Goal: Task Accomplishment & Management: Manage account settings

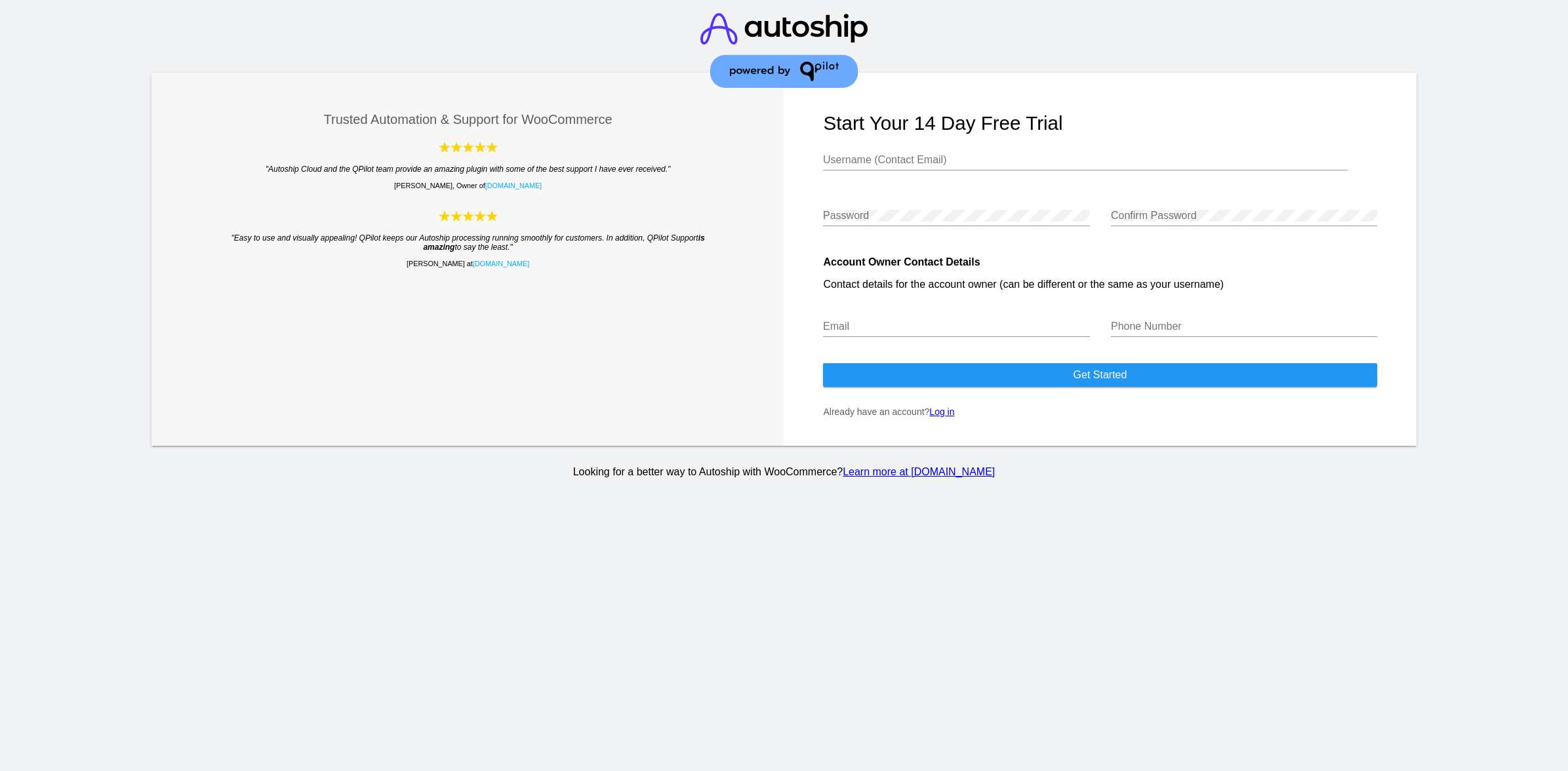
type input "[EMAIL_ADDRESS][DOMAIN_NAME]"
click at [945, 417] on p "Already have an account? Log in" at bounding box center [1099, 412] width 554 height 10
click at [945, 414] on link "Log in" at bounding box center [942, 412] width 25 height 10
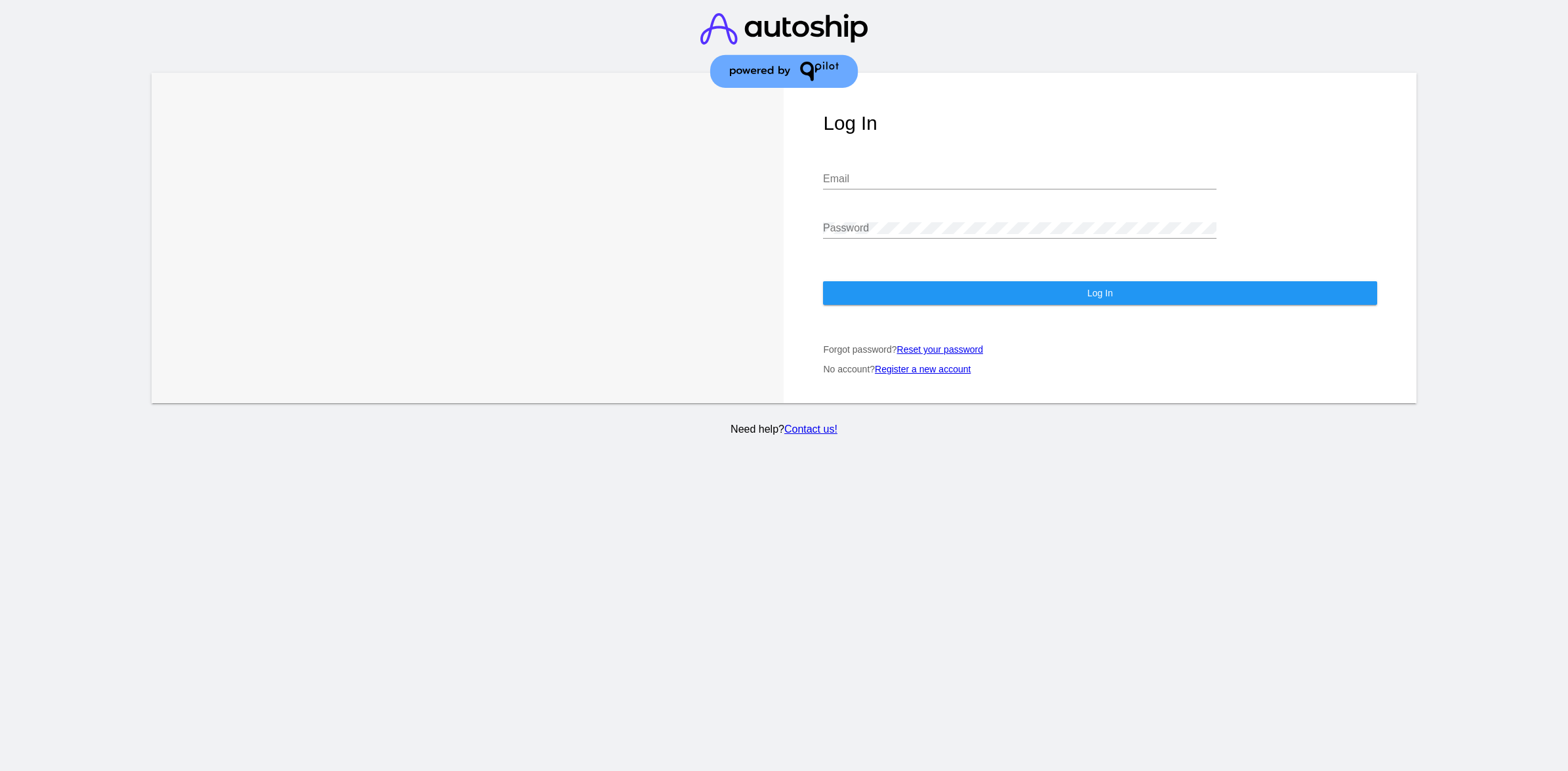
type input "[EMAIL_ADDRESS][DOMAIN_NAME]"
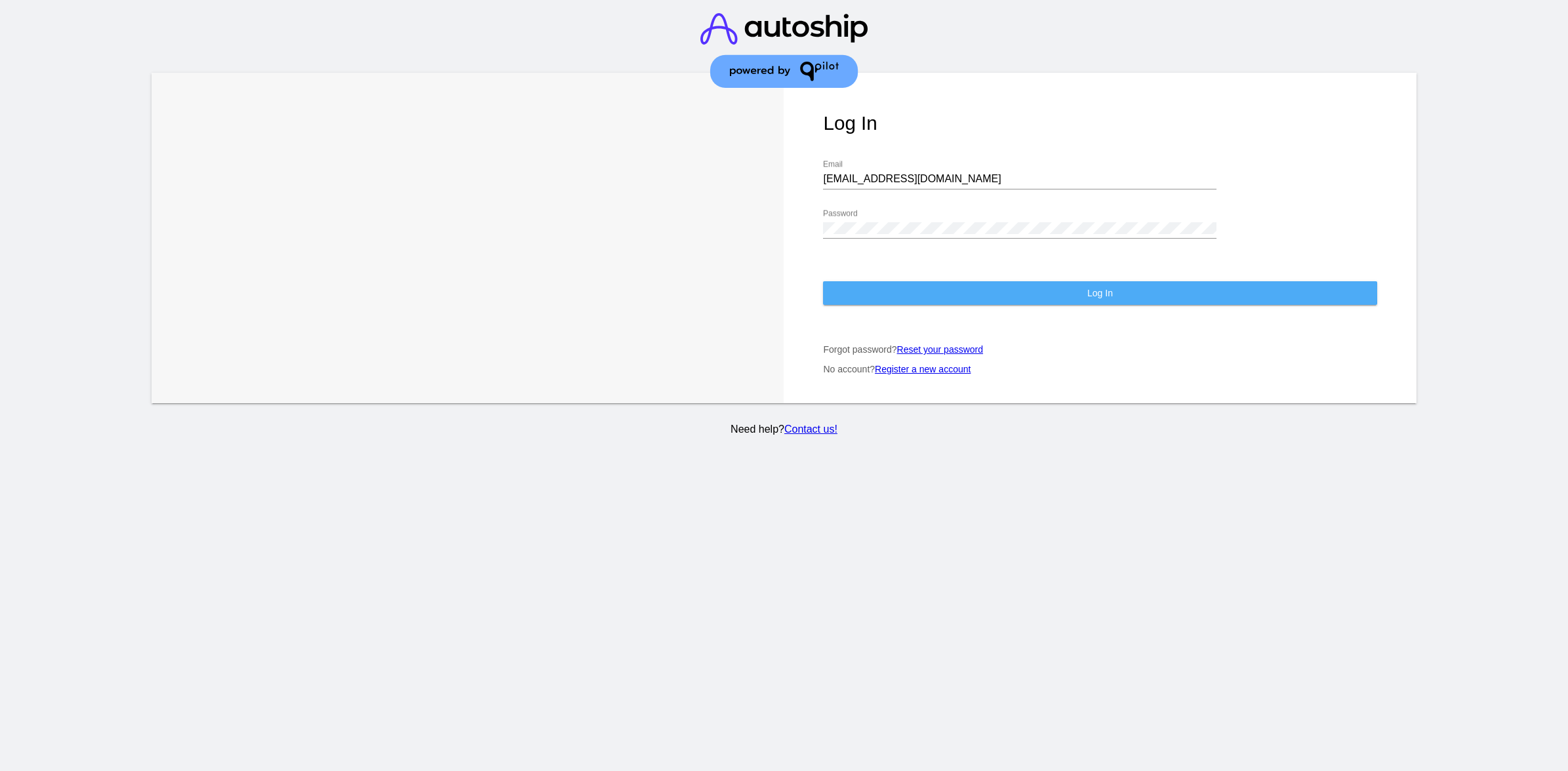
click at [1049, 282] on button "Log In" at bounding box center [1099, 293] width 554 height 23
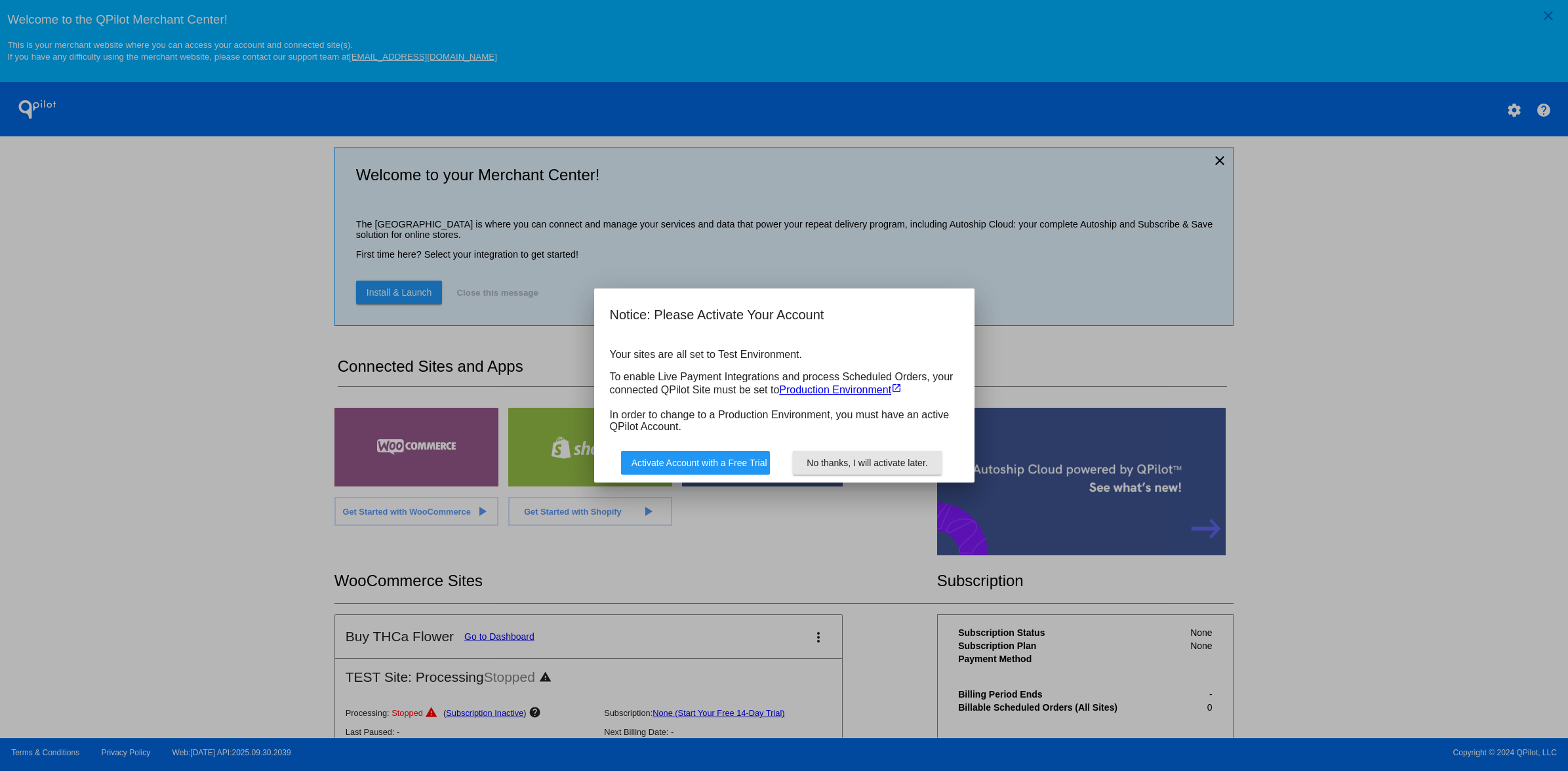
click at [881, 467] on span "No thanks, I will activate later." at bounding box center [867, 463] width 121 height 10
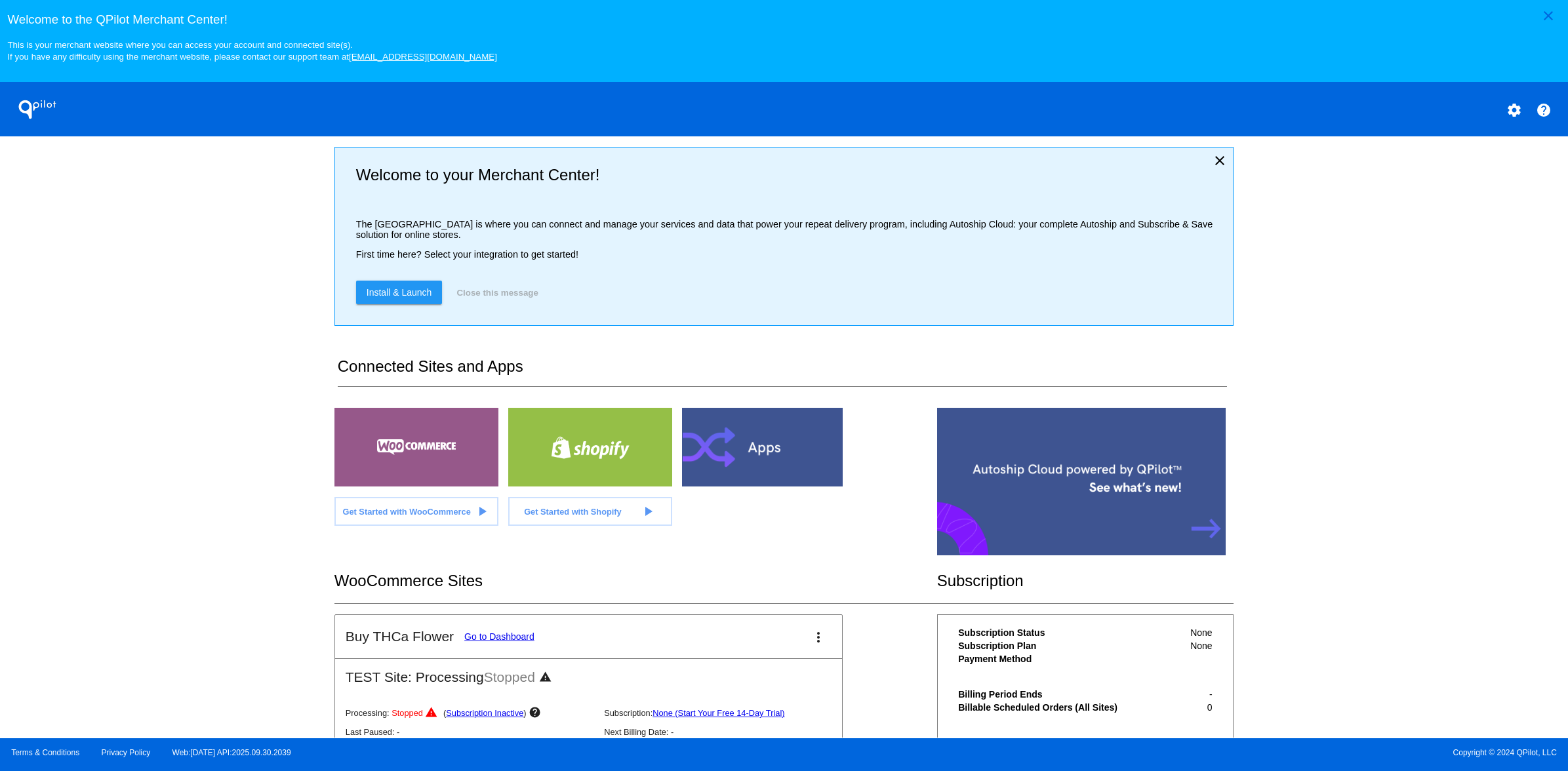
click at [577, 260] on p "First time here? Select your integration to get started!" at bounding box center [788, 255] width 866 height 10
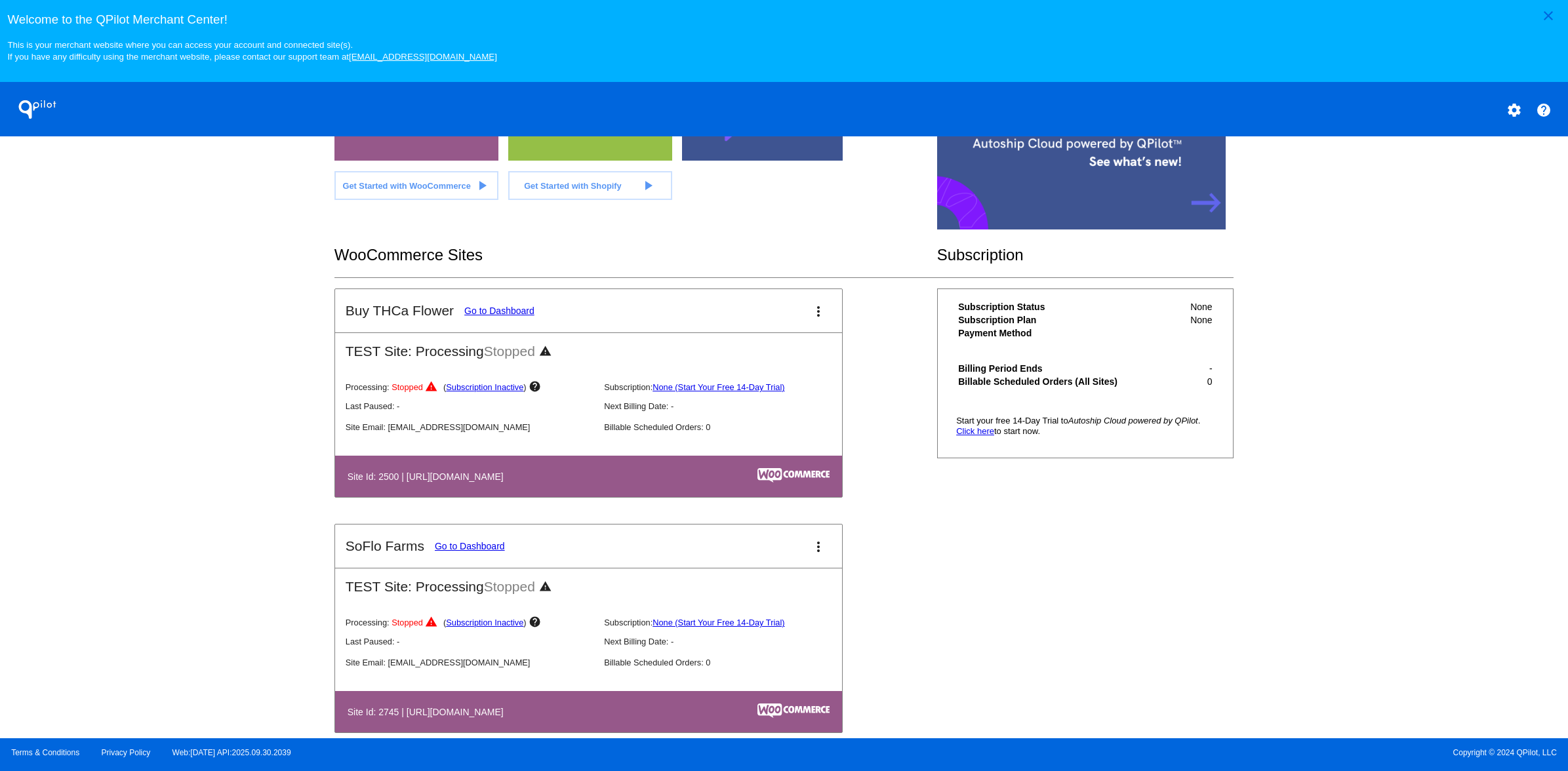
scroll to position [354, 0]
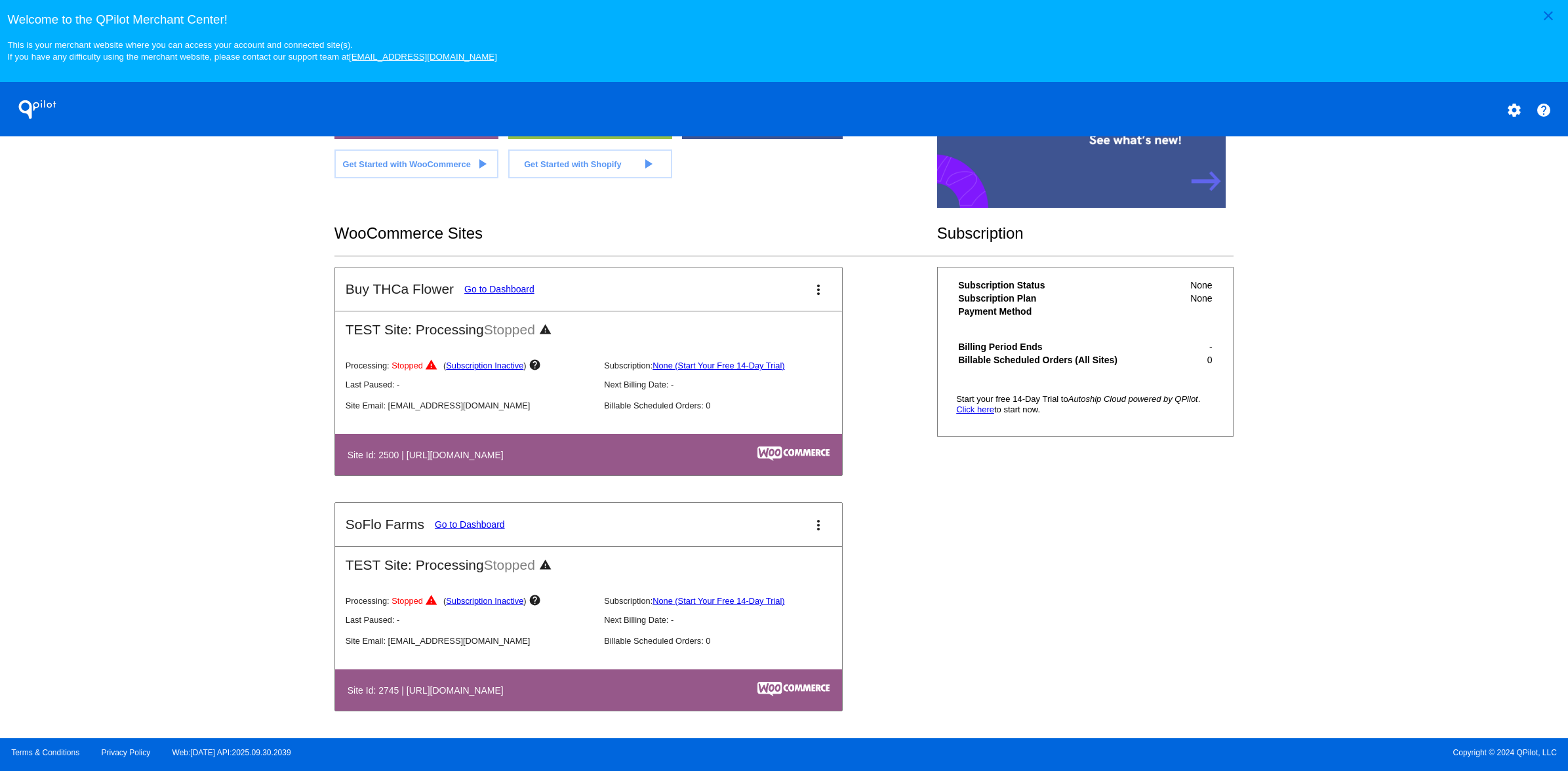
click at [550, 399] on div "Site Email: [EMAIL_ADDRESS][DOMAIN_NAME] Billable Scheduled Orders: 0" at bounding box center [598, 403] width 507 height 21
click at [394, 532] on h2 "SoFlo Farms" at bounding box center [384, 525] width 78 height 15
click at [681, 557] on h2 "TEST Site: Processing Stopped warning" at bounding box center [588, 560] width 507 height 27
click at [458, 522] on link "Go to Dashboard" at bounding box center [470, 525] width 70 height 10
